Goal: Information Seeking & Learning: Learn about a topic

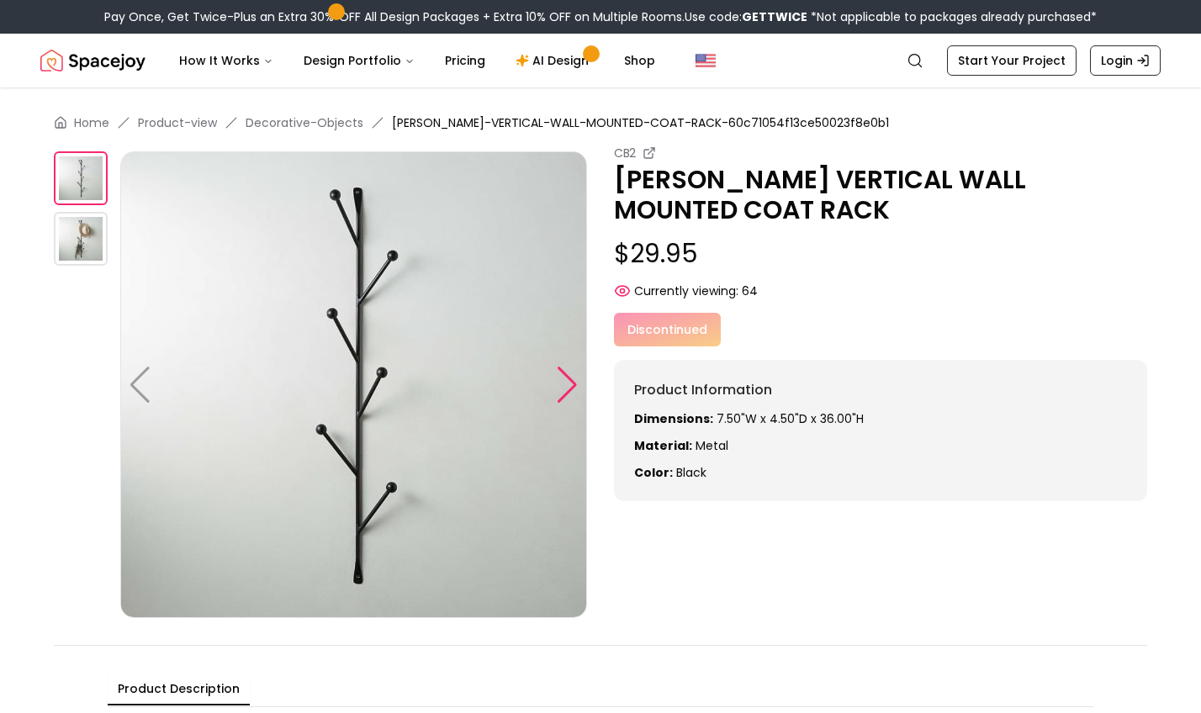
click at [558, 368] on div at bounding box center [567, 385] width 23 height 37
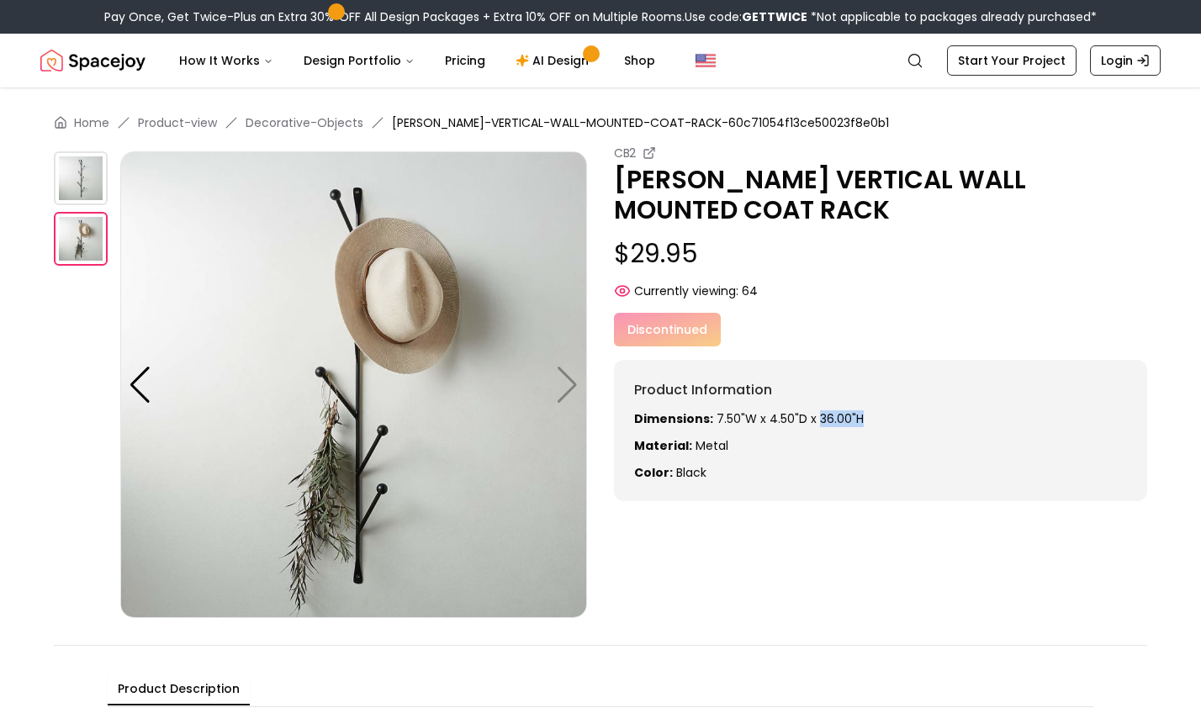
drag, startPoint x: 812, startPoint y: 422, endPoint x: 853, endPoint y: 422, distance: 40.4
click at [853, 422] on p "Dimensions: 7.50"W x 4.50"D x 36.00"H" at bounding box center [880, 418] width 493 height 17
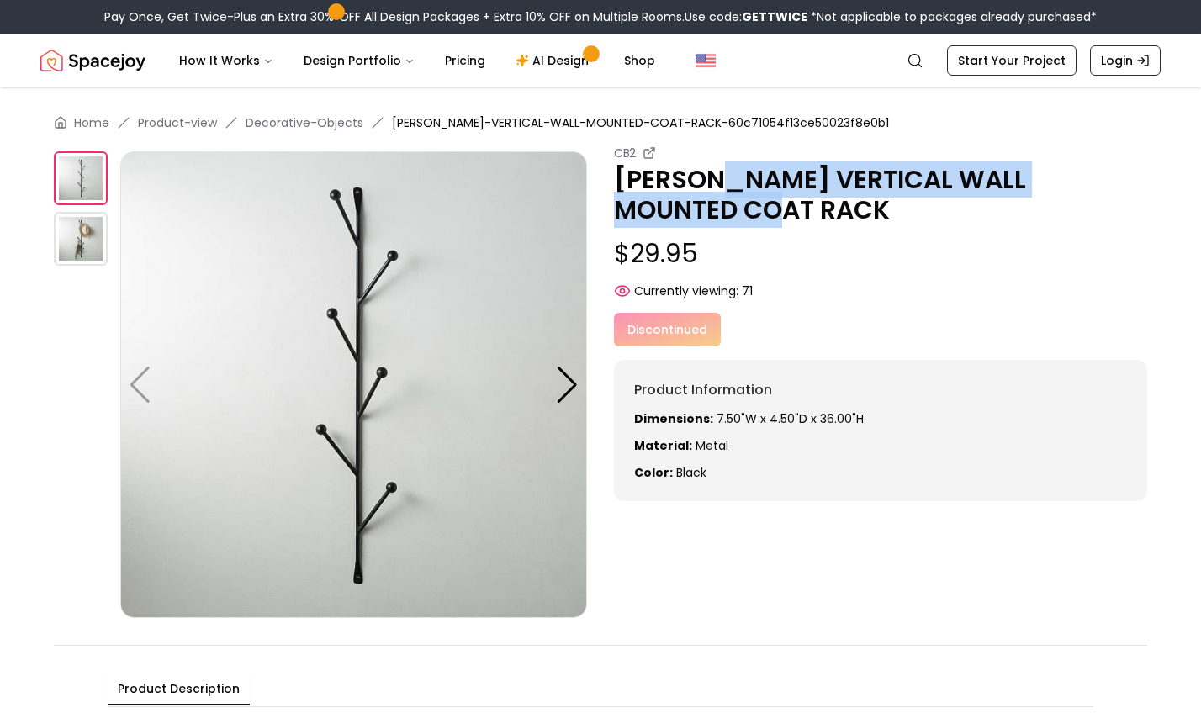
drag, startPoint x: 771, startPoint y: 214, endPoint x: 724, endPoint y: 180, distance: 57.9
click at [724, 180] on p "[PERSON_NAME] VERTICAL WALL MOUNTED COAT RACK" at bounding box center [880, 195] width 533 height 61
copy p "VERTICAL WALL MOUNTED COAT RACK"
